Goal: Task Accomplishment & Management: Use online tool/utility

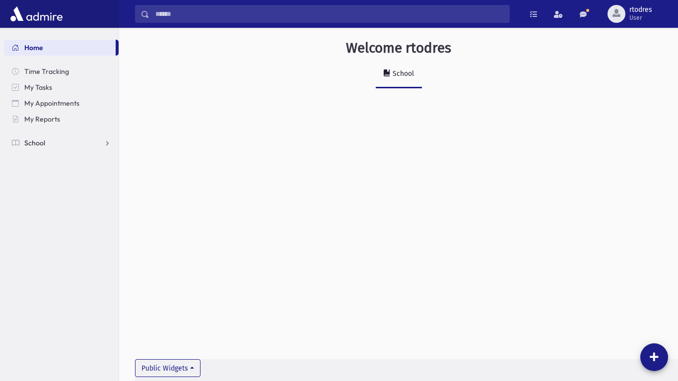
click at [68, 146] on link "School" at bounding box center [61, 143] width 115 height 16
click at [66, 175] on link "Attendance" at bounding box center [61, 175] width 115 height 16
click at [59, 196] on link "Entry" at bounding box center [61, 191] width 115 height 16
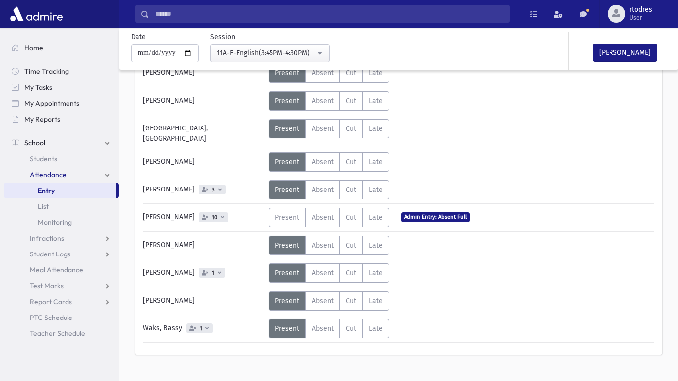
scroll to position [341, 0]
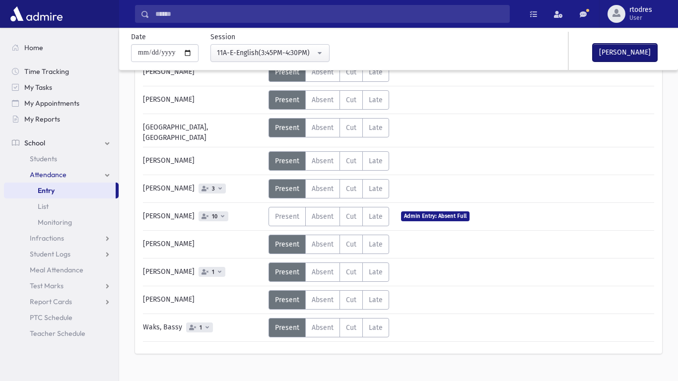
click at [647, 45] on button "[PERSON_NAME]" at bounding box center [625, 53] width 65 height 18
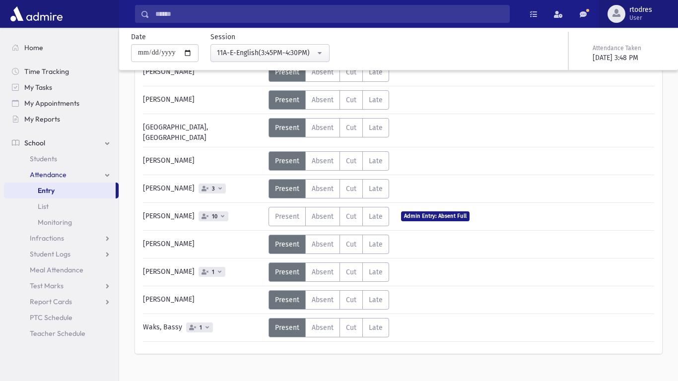
click at [678, 0] on button "rtodres User" at bounding box center [638, 14] width 79 height 28
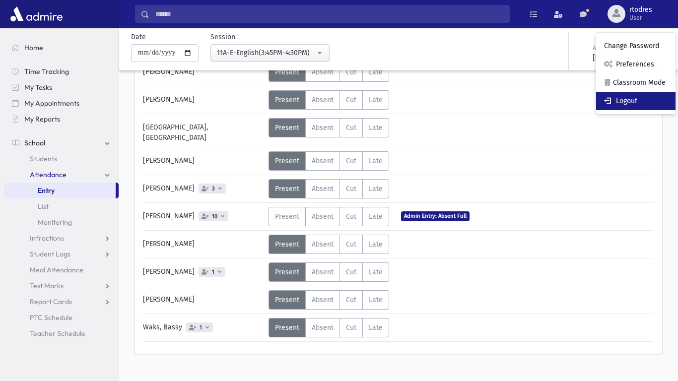
click at [626, 107] on link "Logout" at bounding box center [635, 101] width 79 height 18
